Goal: Information Seeking & Learning: Learn about a topic

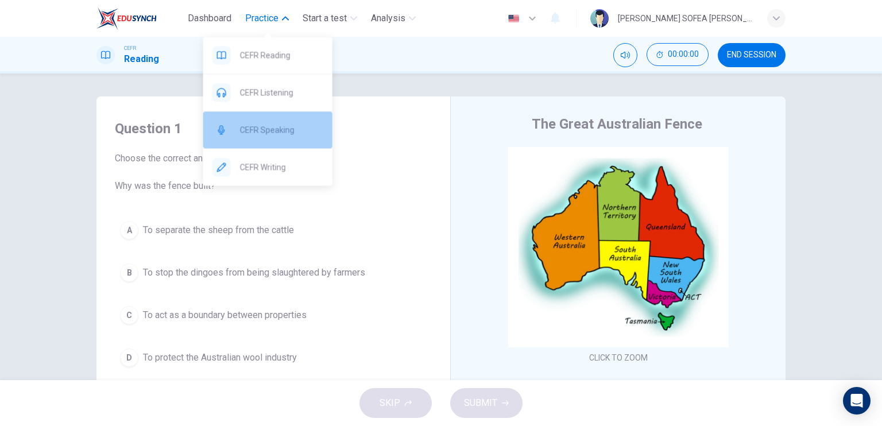
click at [286, 128] on span "CEFR Speaking" at bounding box center [281, 130] width 83 height 14
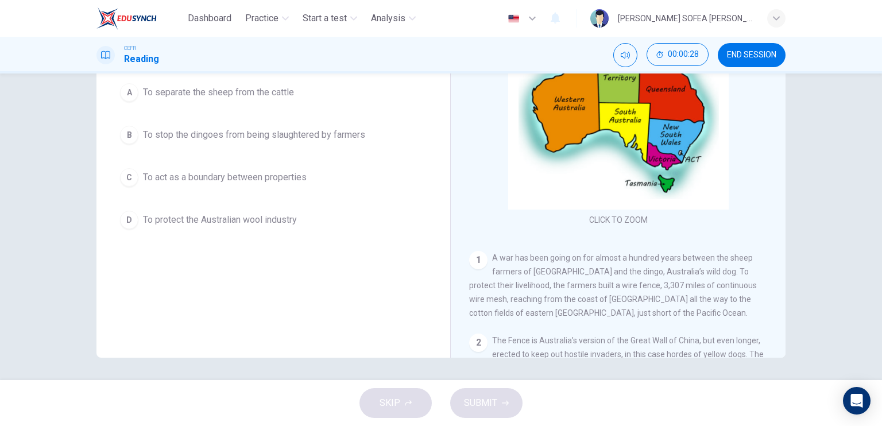
scroll to position [138, 0]
click at [278, 223] on span "To protect the Australian wool industry" at bounding box center [220, 220] width 154 height 14
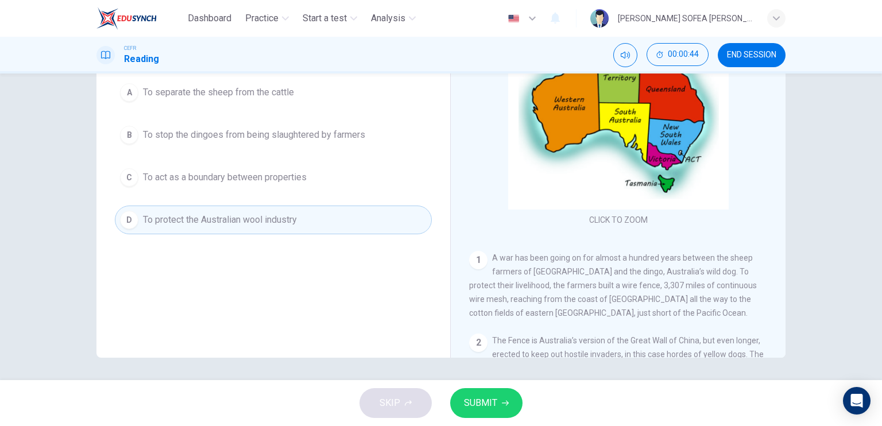
click at [315, 273] on div "Question 1 Choose the correct answer, A , B , C or D . Why was the fence built?…" at bounding box center [273, 164] width 335 height 388
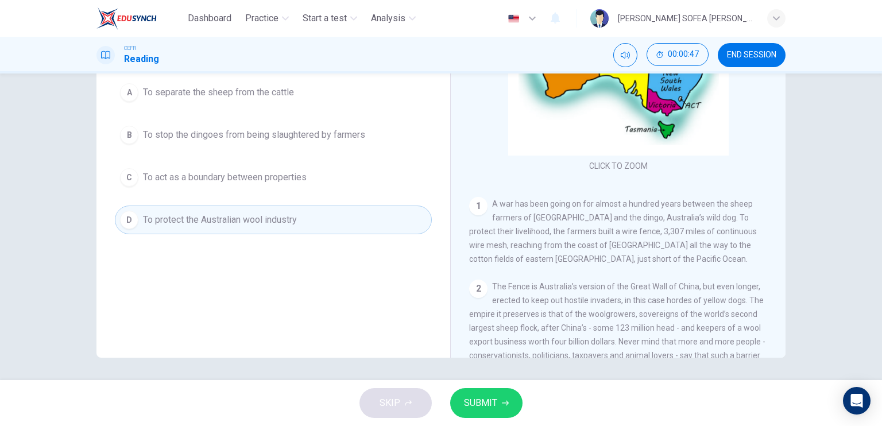
scroll to position [57, 0]
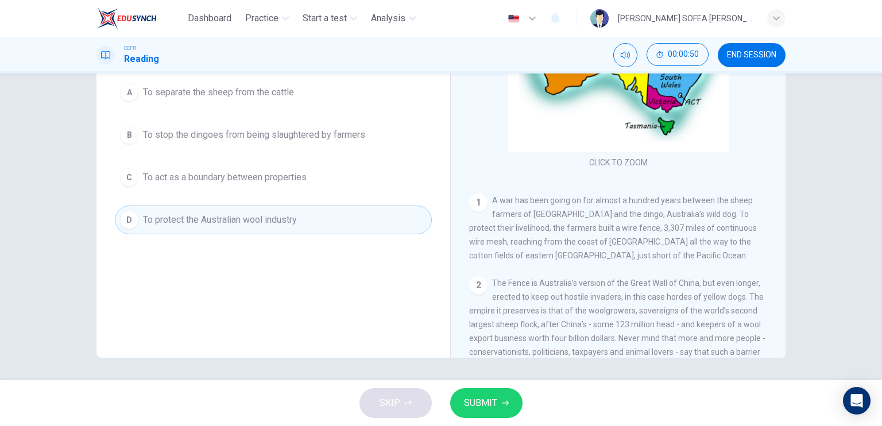
drag, startPoint x: 512, startPoint y: 245, endPoint x: 585, endPoint y: 248, distance: 73.0
click at [585, 248] on div "1 A war has been going on for almost a hundred years between the sheep farmers …" at bounding box center [618, 228] width 299 height 69
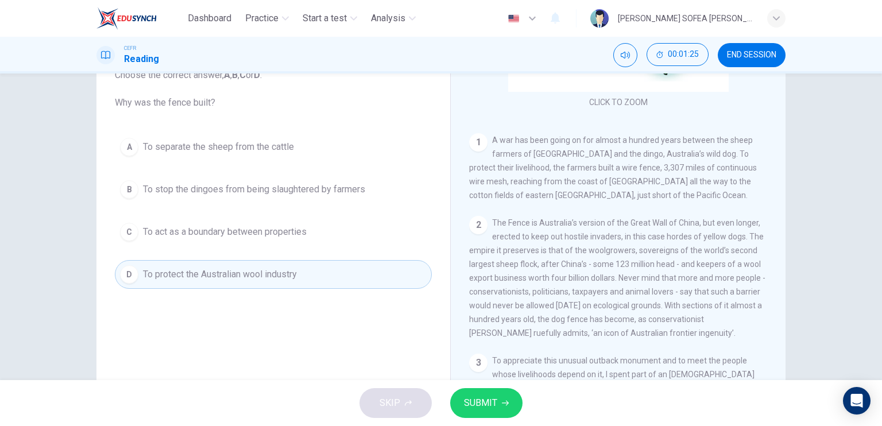
scroll to position [80, 0]
click at [487, 407] on span "SUBMIT" at bounding box center [480, 403] width 33 height 16
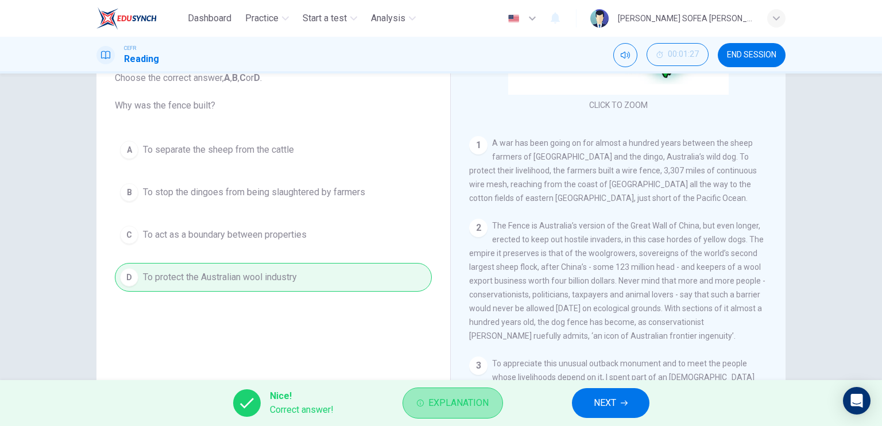
click at [463, 395] on span "Explanation" at bounding box center [458, 403] width 60 height 16
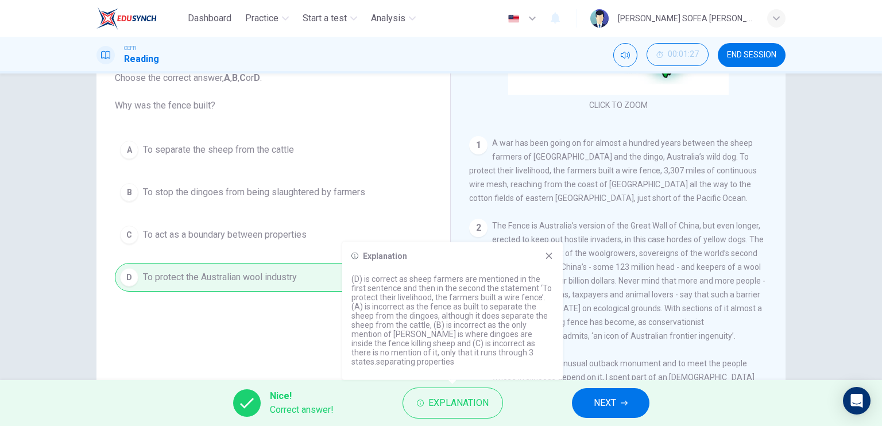
click at [790, 129] on div "Question 1 Choose the correct answer, A , B , C or D . Why was the fence built?…" at bounding box center [441, 215] width 726 height 399
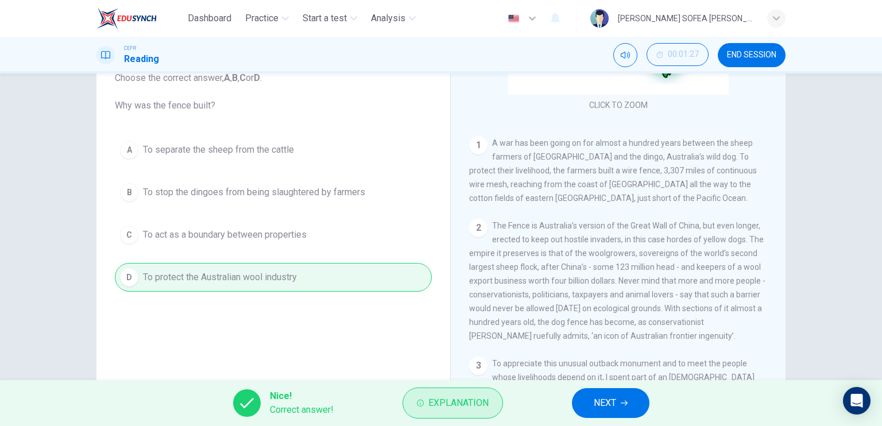
click at [484, 409] on span "Explanation" at bounding box center [458, 403] width 60 height 16
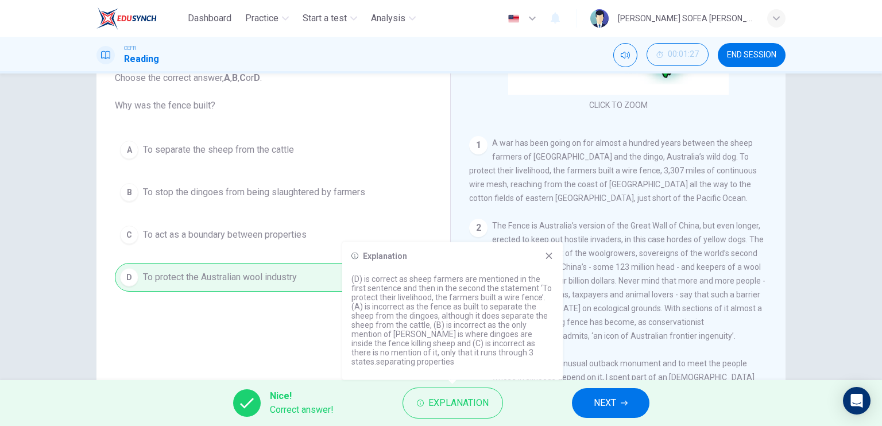
click at [555, 253] on div "Explanation (D) is correct as sheep farmers are mentioned in the first sentence…" at bounding box center [452, 311] width 221 height 138
click at [547, 257] on icon at bounding box center [549, 256] width 6 height 6
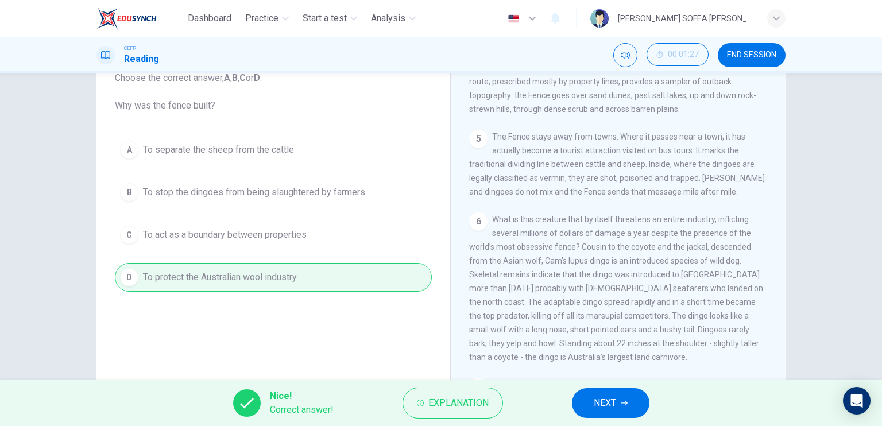
scroll to position [570, 0]
click at [628, 404] on icon "button" at bounding box center [624, 403] width 7 height 7
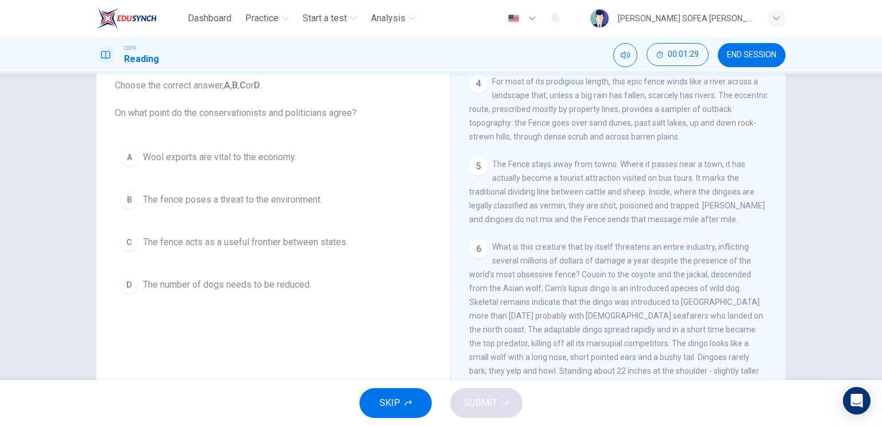
scroll to position [536, 0]
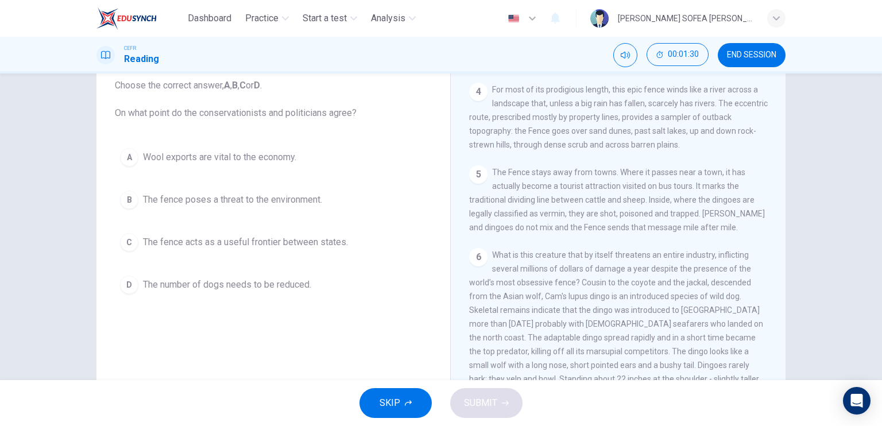
click at [748, 67] on div "CEFR Reading 00:01:30 END SESSION" at bounding box center [441, 55] width 882 height 37
click at [750, 60] on button "END SESSION" at bounding box center [752, 55] width 68 height 24
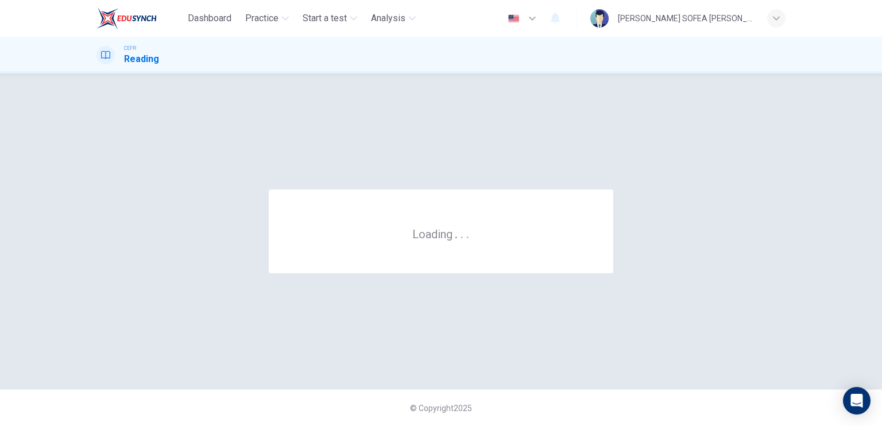
scroll to position [0, 0]
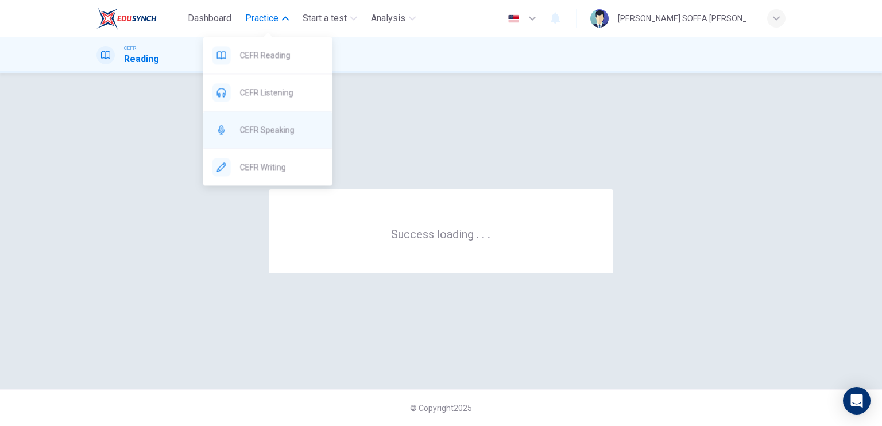
click at [272, 119] on div "CEFR Speaking" at bounding box center [267, 129] width 129 height 37
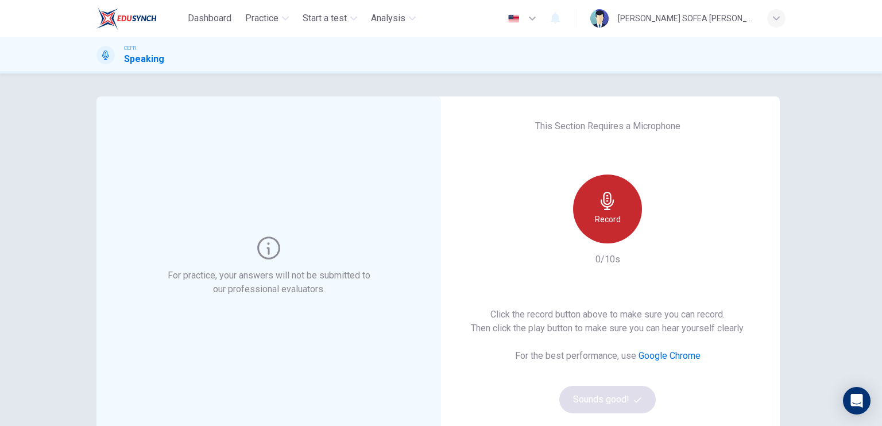
click at [600, 232] on div "Record" at bounding box center [607, 209] width 69 height 69
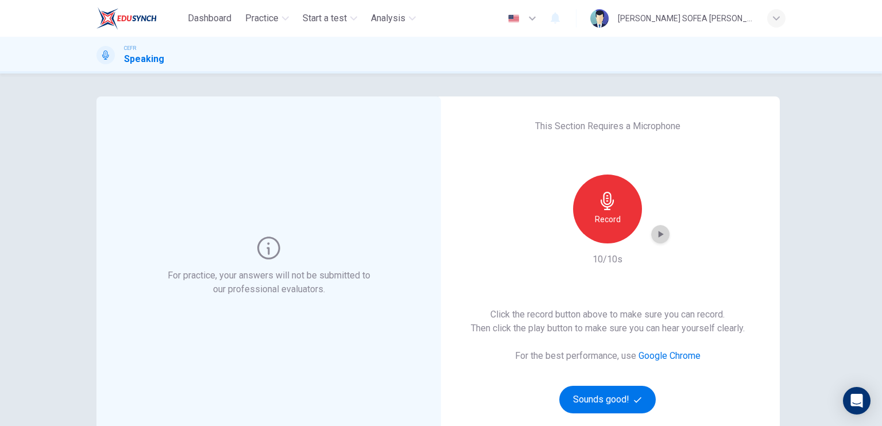
click at [655, 235] on icon "button" at bounding box center [660, 234] width 11 height 11
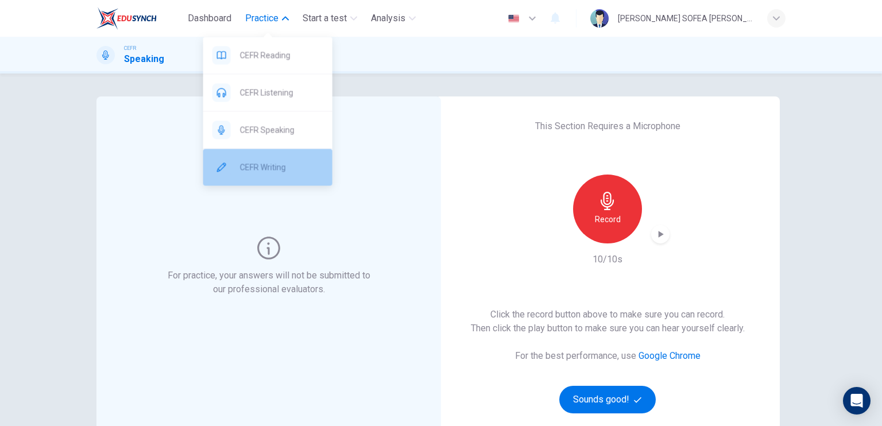
click at [283, 174] on div "CEFR Writing" at bounding box center [267, 167] width 129 height 37
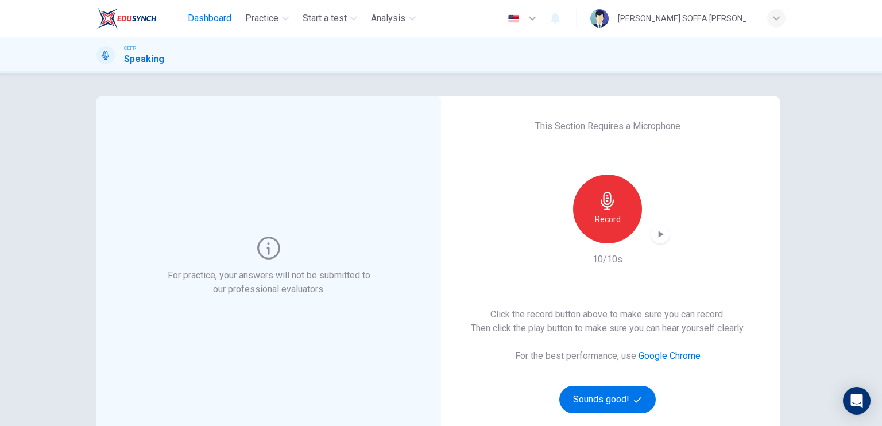
click at [224, 21] on span "Dashboard" at bounding box center [210, 18] width 44 height 14
